Goal: Task Accomplishment & Management: Manage account settings

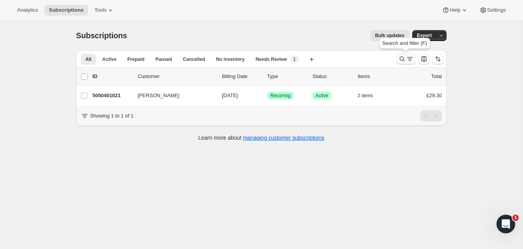
click at [401, 57] on icon "Search and filter results" at bounding box center [402, 59] width 5 height 5
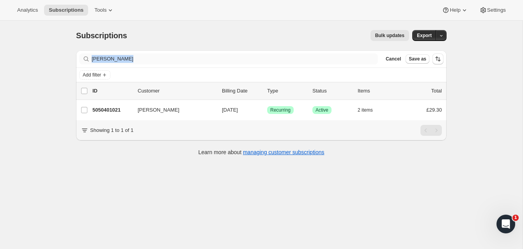
drag, startPoint x: 262, startPoint y: 66, endPoint x: 144, endPoint y: 60, distance: 118.4
click at [143, 59] on div "Filter subscribers Rosalyn Murphy Clear Cancel Save as" at bounding box center [261, 58] width 371 height 17
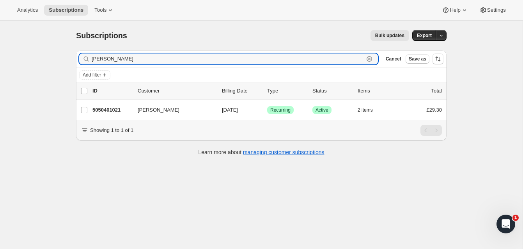
drag, startPoint x: 142, startPoint y: 60, endPoint x: 86, endPoint y: 59, distance: 56.6
click at [86, 59] on div "Rosalyn Murphy Clear" at bounding box center [228, 58] width 299 height 11
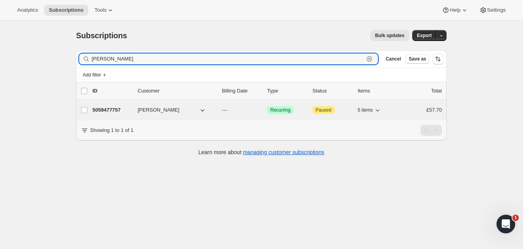
scroll to position [0, 0]
type input "dennis oaten"
click at [120, 108] on p "5059477757" at bounding box center [111, 110] width 39 height 8
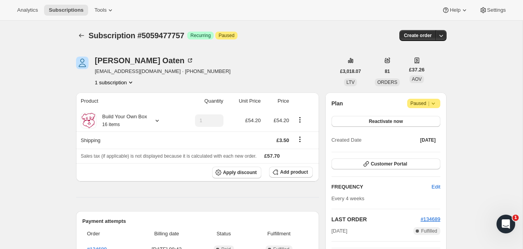
click at [423, 101] on span "Paused |" at bounding box center [423, 103] width 27 height 8
click at [396, 119] on span "Reactivate now" at bounding box center [386, 121] width 34 height 6
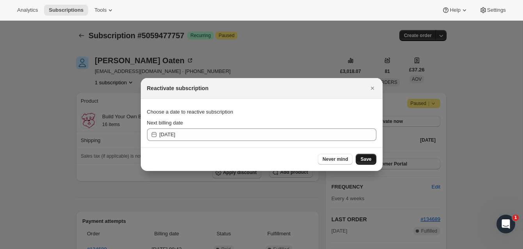
click at [364, 157] on span "Save" at bounding box center [365, 159] width 11 height 6
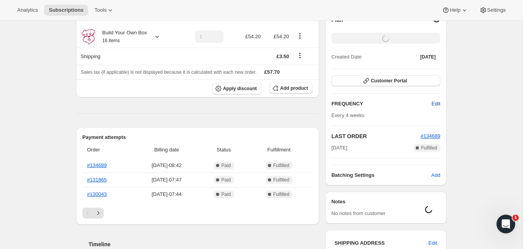
scroll to position [85, 0]
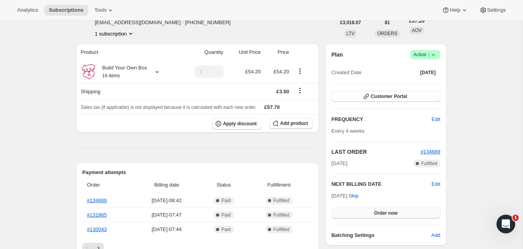
click at [388, 211] on span "Order now" at bounding box center [385, 213] width 23 height 6
click at [388, 211] on span "Click to confirm" at bounding box center [385, 213] width 35 height 6
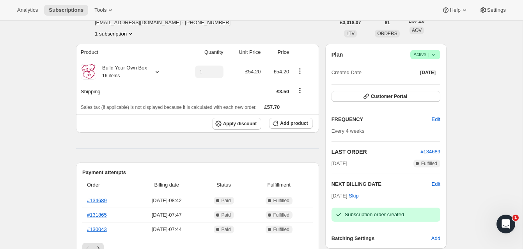
click at [423, 53] on span "Active |" at bounding box center [425, 55] width 24 height 8
click at [428, 66] on span "Pause subscription" at bounding box center [423, 70] width 44 height 8
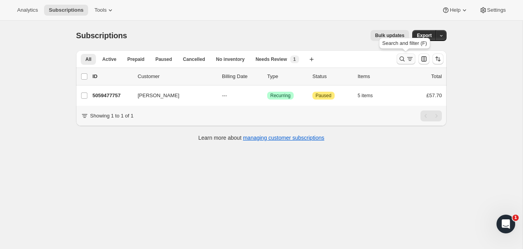
click at [401, 57] on icon "Search and filter results" at bounding box center [402, 59] width 5 height 5
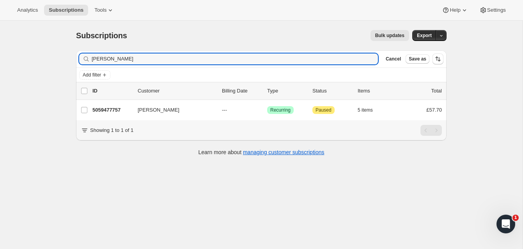
drag, startPoint x: 129, startPoint y: 60, endPoint x: 75, endPoint y: 53, distance: 54.3
click at [75, 53] on div "Filter subscribers dennis oaten Clear Cancel Save as Add filter 0 selected Upda…" at bounding box center [258, 104] width 377 height 120
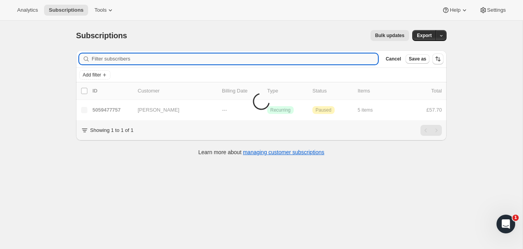
click at [104, 58] on input "Filter subscribers" at bounding box center [235, 58] width 286 height 11
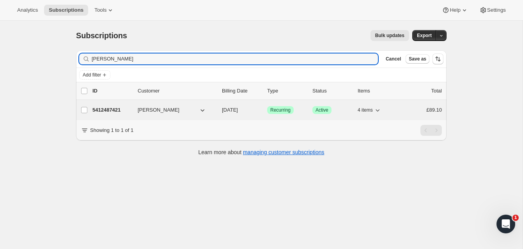
type input "Della Barby-Osborne"
click at [119, 109] on p "5412487421" at bounding box center [111, 110] width 39 height 8
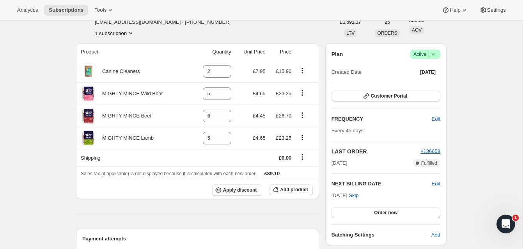
scroll to position [40, 0]
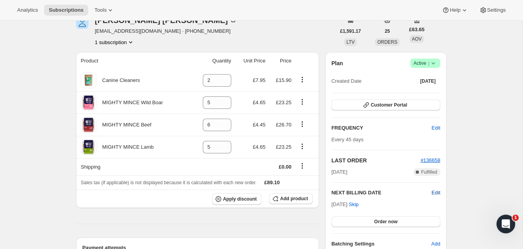
click at [435, 190] on span "Edit" at bounding box center [436, 193] width 9 height 8
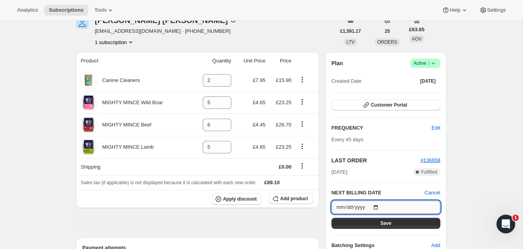
click at [378, 206] on input "2025-10-28" at bounding box center [386, 206] width 109 height 13
type input "2025-10-09"
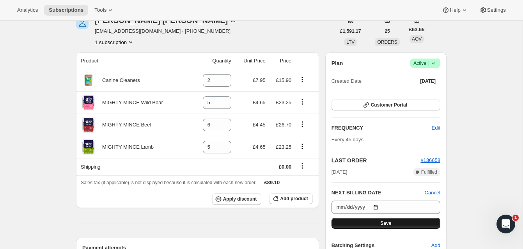
drag, startPoint x: 380, startPoint y: 222, endPoint x: 419, endPoint y: 213, distance: 40.4
click at [380, 222] on span "Save" at bounding box center [385, 223] width 11 height 6
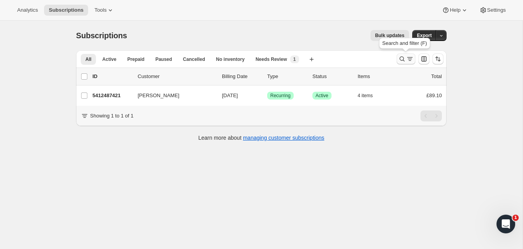
click at [401, 55] on icon "Search and filter results" at bounding box center [402, 59] width 8 height 8
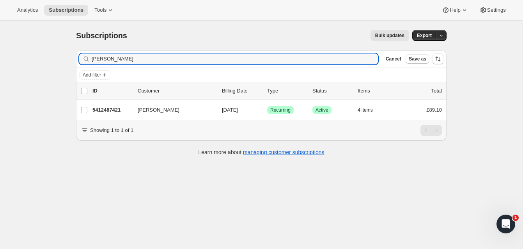
drag, startPoint x: 144, startPoint y: 60, endPoint x: 79, endPoint y: 52, distance: 65.3
click at [75, 55] on div "Filter subscribers Della Barby-Osborne Clear Cancel Save as Add filter 0 select…" at bounding box center [258, 104] width 377 height 120
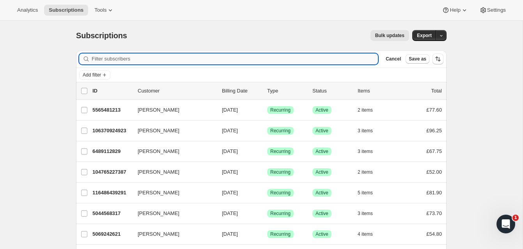
click at [100, 59] on input "Filter subscribers" at bounding box center [235, 58] width 286 height 11
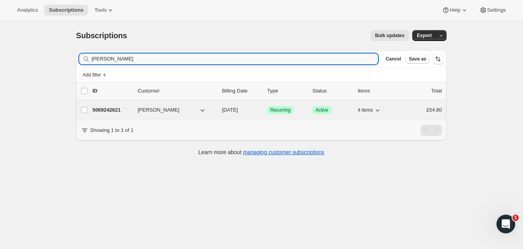
type input "[PERSON_NAME]"
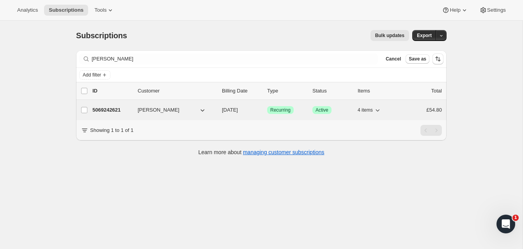
click at [115, 108] on p "5069242621" at bounding box center [111, 110] width 39 height 8
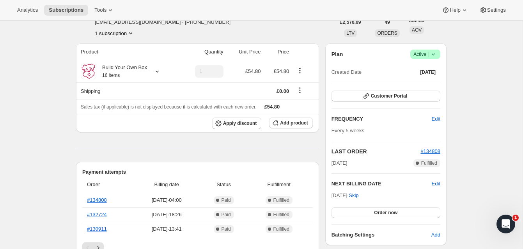
scroll to position [49, 0]
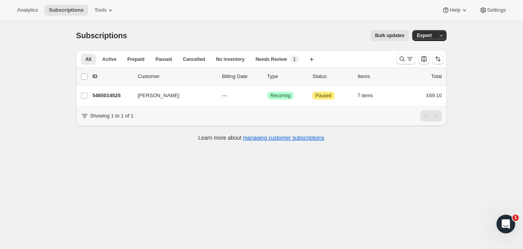
scroll to position [2, 0]
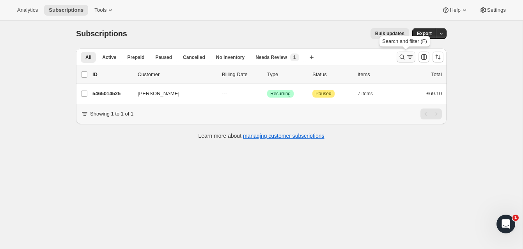
click at [402, 55] on icon "Search and filter results" at bounding box center [402, 57] width 8 height 8
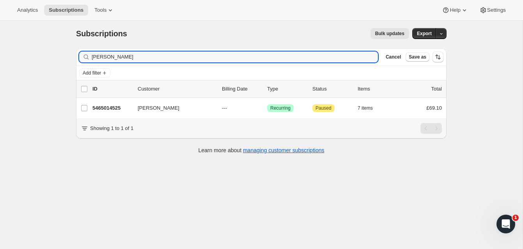
drag, startPoint x: 130, startPoint y: 59, endPoint x: 75, endPoint y: 53, distance: 54.6
click at [75, 53] on div "Filter subscribers [PERSON_NAME] Clear Cancel Save as Add filter 0 selected Upd…" at bounding box center [258, 102] width 377 height 120
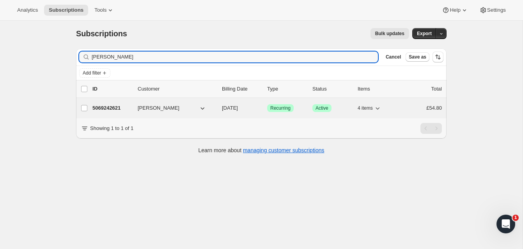
type input "[PERSON_NAME]"
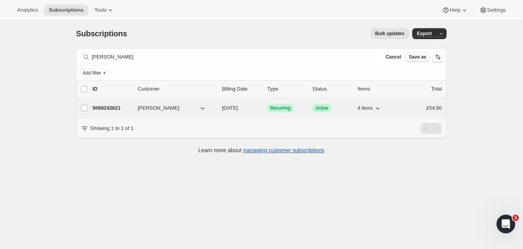
click at [121, 106] on p "5069242621" at bounding box center [111, 108] width 39 height 8
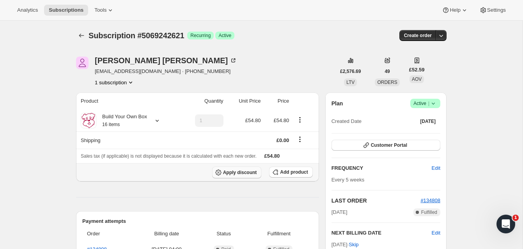
click at [243, 170] on span "Apply discount" at bounding box center [240, 172] width 34 height 6
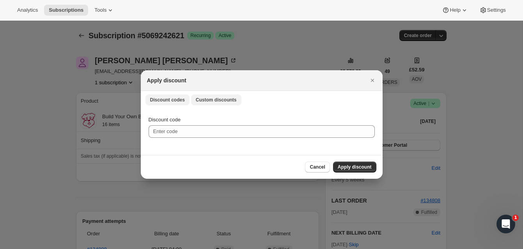
click at [222, 98] on span "Custom discounts" at bounding box center [216, 100] width 41 height 6
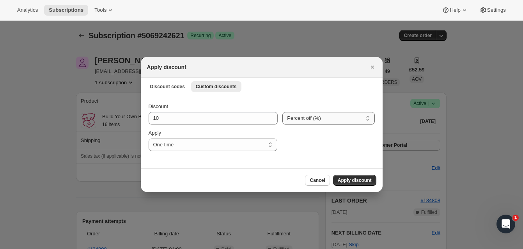
click at [291, 117] on select "Percent off (%) Amount off (£)" at bounding box center [328, 118] width 92 height 12
select select "fixed"
click at [282, 112] on select "Percent off (%) Amount off (£)" at bounding box center [328, 118] width 92 height 12
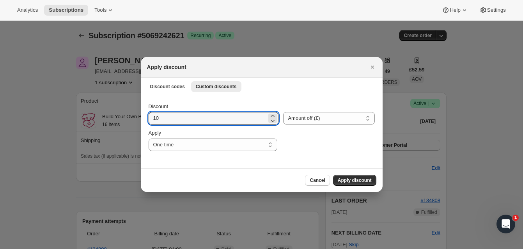
drag, startPoint x: 159, startPoint y: 119, endPoint x: 148, endPoint y: 117, distance: 11.5
click at [148, 117] on div "Discount 10 Percent off (%) Amount off (£) Amount off (£) Apply One time Specif…" at bounding box center [262, 131] width 242 height 73
type input "17.00"
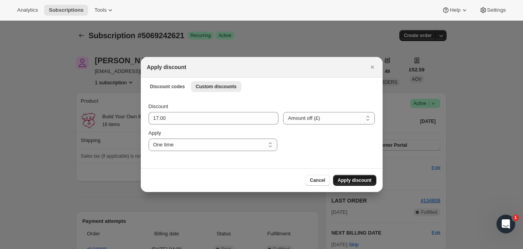
click at [354, 178] on span "Apply discount" at bounding box center [355, 180] width 34 height 6
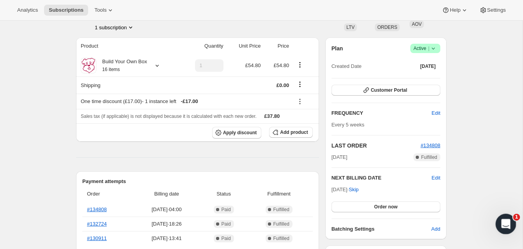
scroll to position [55, 0]
